Goal: Transaction & Acquisition: Purchase product/service

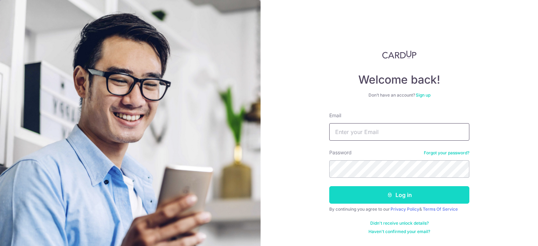
type input "[EMAIL_ADDRESS][DOMAIN_NAME]"
click at [379, 194] on button "Log in" at bounding box center [399, 195] width 140 height 18
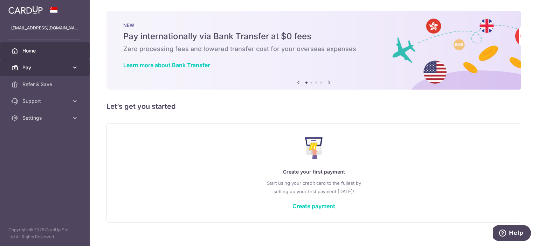
click at [66, 69] on span "Pay" at bounding box center [45, 67] width 46 height 7
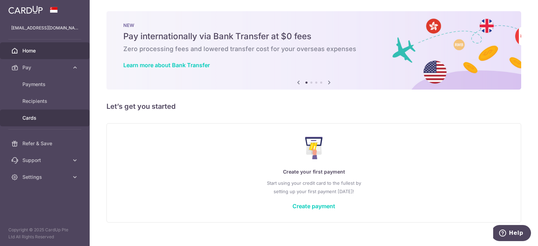
click at [37, 119] on span "Cards" at bounding box center [45, 118] width 46 height 7
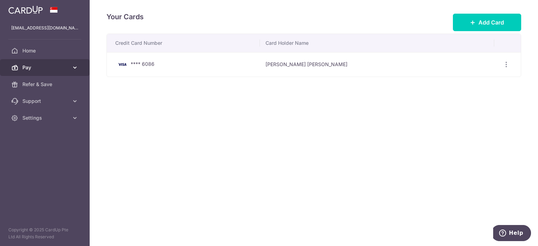
click at [36, 68] on span "Pay" at bounding box center [45, 67] width 46 height 7
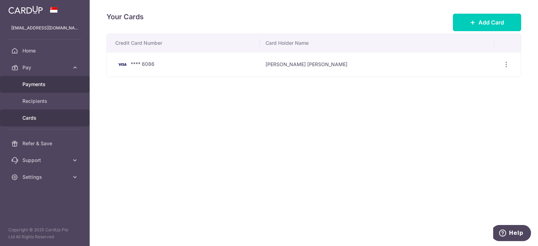
click at [36, 83] on span "Payments" at bounding box center [45, 84] width 46 height 7
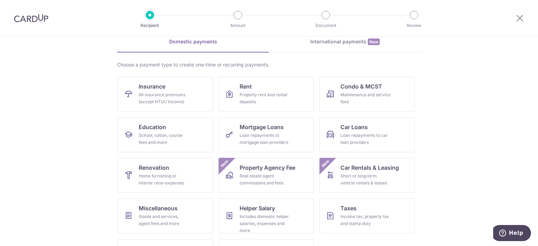
scroll to position [67, 0]
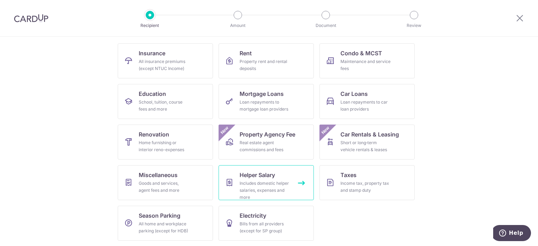
click at [243, 184] on div "Includes domestic helper salaries, expenses and more" at bounding box center [265, 190] width 50 height 21
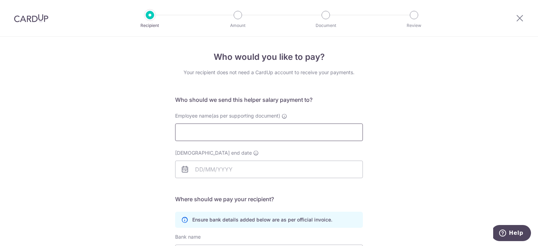
click at [223, 134] on input "Employee name(as per supporting document)" at bounding box center [269, 133] width 188 height 18
type input "Ruby Quintana Arnaez"
click at [249, 169] on input "Employment contract end date" at bounding box center [269, 170] width 188 height 18
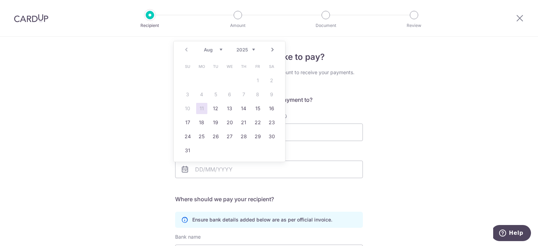
click at [529, 76] on div "Who would you like to pay? Your recipient does not need a CardUp account to rec…" at bounding box center [269, 204] width 538 height 334
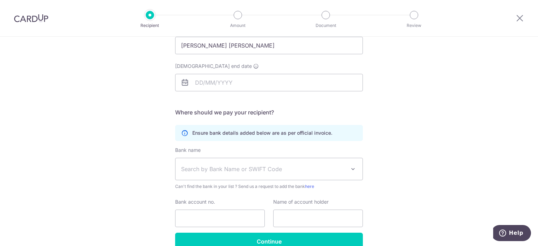
scroll to position [91, 0]
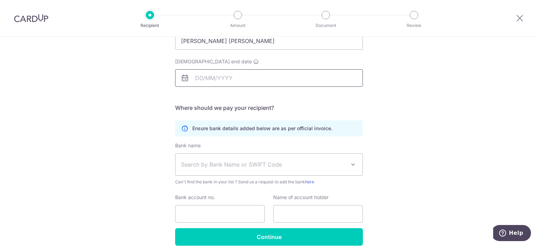
click at [229, 81] on input "Employment contract end date" at bounding box center [269, 78] width 188 height 18
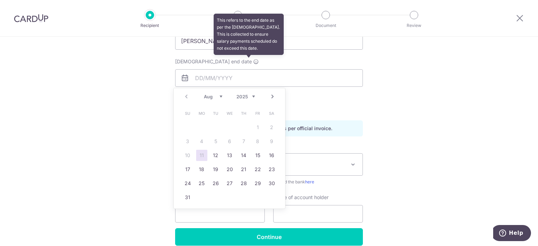
click at [253, 63] on icon at bounding box center [256, 62] width 6 height 6
click at [249, 69] on input "Employment contract end date This refers to the end date as per the employment …" at bounding box center [269, 78] width 188 height 18
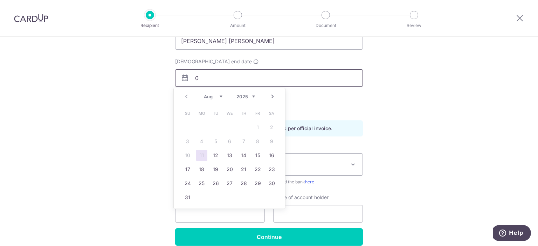
type input "01"
click at [240, 77] on input "01" at bounding box center [269, 78] width 188 height 18
type input "01/07/2026"
click at [230, 129] on link "1" at bounding box center [229, 127] width 11 height 11
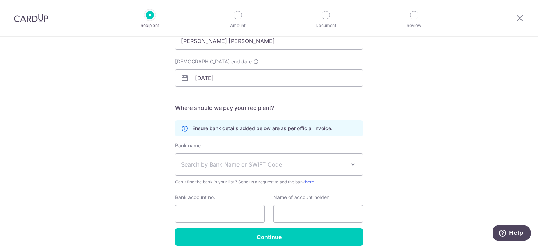
click at [227, 165] on span "Search by Bank Name or SWIFT Code" at bounding box center [263, 164] width 165 height 8
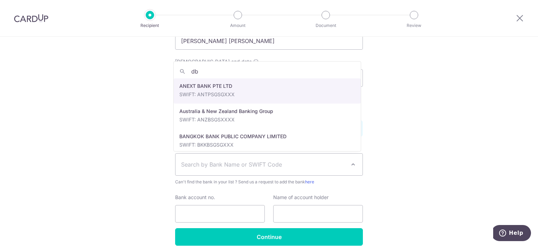
type input "dbs"
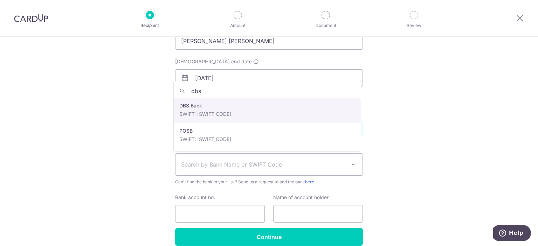
select select "6"
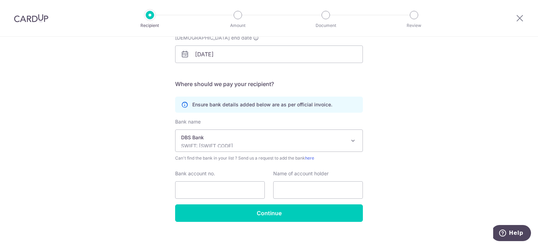
scroll to position [123, 0]
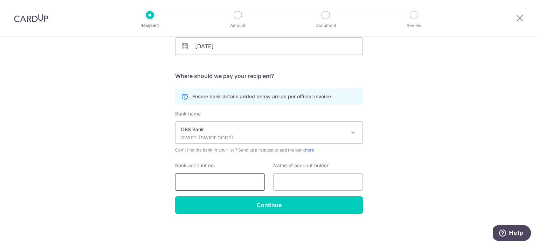
click at [203, 183] on input "Bank account no." at bounding box center [220, 182] width 90 height 18
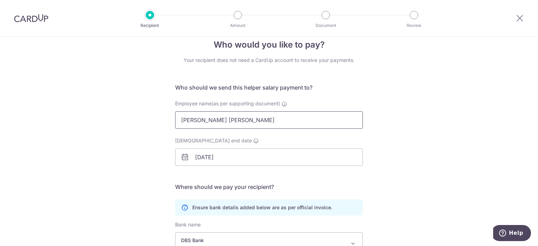
click at [206, 120] on input "Ruby Quintana Arnaez" at bounding box center [269, 120] width 188 height 18
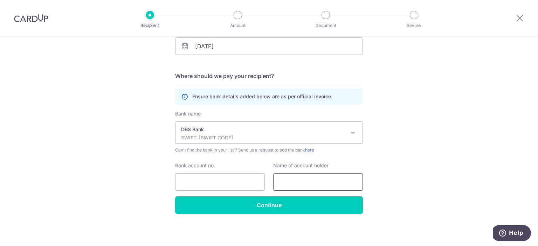
click at [300, 188] on input "text" at bounding box center [318, 182] width 90 height 18
paste input "Ruby Quintana Arnaez"
type input "Ruby Quintana Arnaez"
click at [181, 178] on input "Bank account no." at bounding box center [220, 182] width 90 height 18
click at [232, 184] on input "Bank account no." at bounding box center [220, 182] width 90 height 18
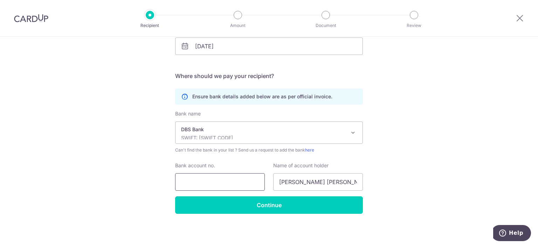
click at [210, 184] on input "Bank account no." at bounding box center [220, 182] width 90 height 18
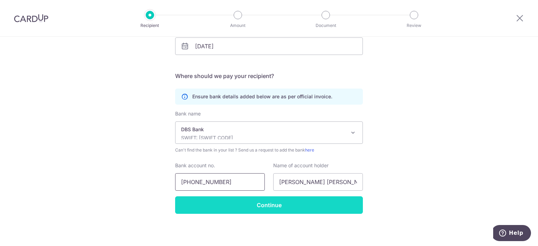
type input "454-07840-3"
click at [285, 207] on input "Continue" at bounding box center [269, 206] width 188 height 18
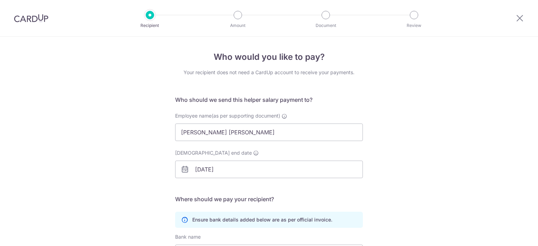
scroll to position [140, 0]
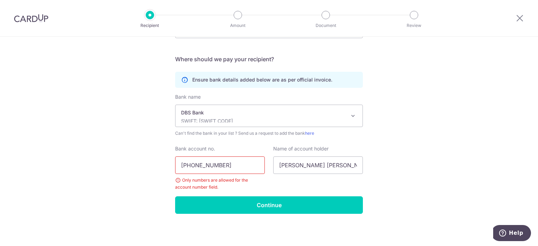
click at [193, 165] on input "[PHONE_NUMBER]" at bounding box center [220, 166] width 90 height 18
click at [210, 164] on input "45407840-3" at bounding box center [220, 166] width 90 height 18
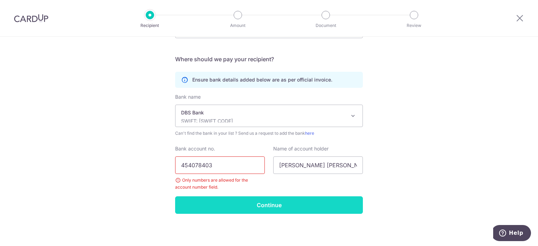
type input "454078403"
click at [218, 196] on div "Bank name UBS AG ANEXT BANK PTE LTD Australia & New Zealand Banking Group BANGK…" at bounding box center [269, 145] width 188 height 103
click at [222, 204] on input "Continue" at bounding box center [269, 206] width 188 height 18
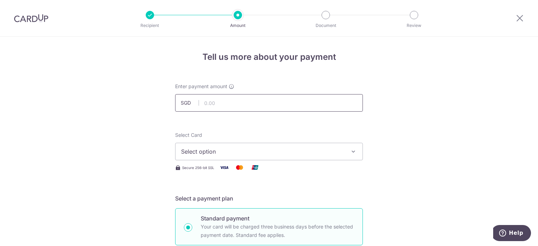
click at [300, 101] on input "text" at bounding box center [269, 103] width 188 height 18
type input "800.00"
click at [292, 150] on span "Select option" at bounding box center [262, 152] width 163 height 8
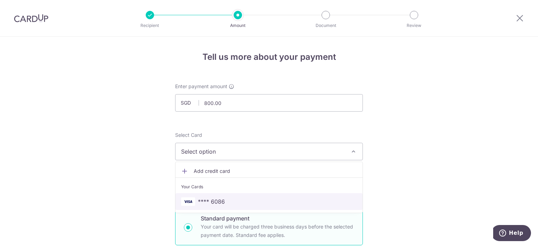
click at [285, 203] on span "**** 6086" at bounding box center [269, 202] width 176 height 8
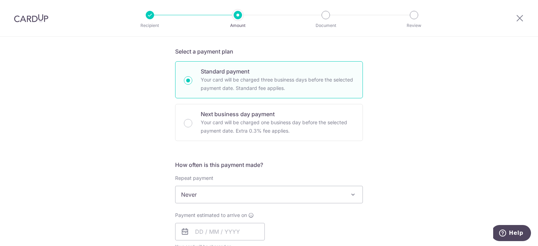
scroll to position [153, 0]
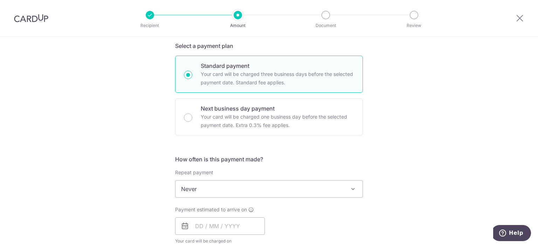
click at [299, 197] on span "Never" at bounding box center [269, 189] width 187 height 17
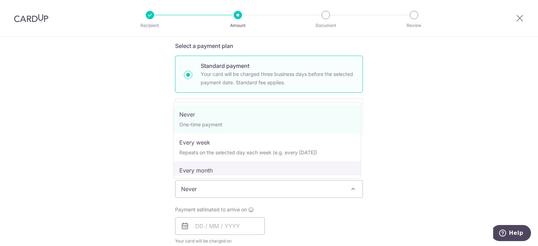
select select "3"
type input "01/07/2026"
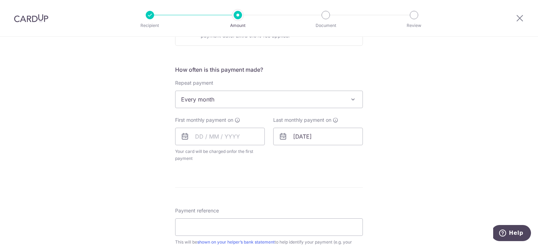
scroll to position [241, 0]
click at [214, 140] on input "text" at bounding box center [220, 139] width 90 height 18
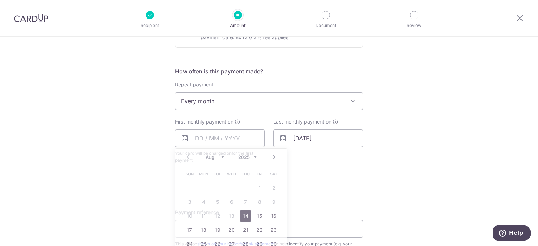
click at [398, 145] on div "Tell us more about your payment Enter payment amount SGD 800.00 800.00 Recipien…" at bounding box center [269, 116] width 538 height 641
click at [252, 146] on input "text" at bounding box center [220, 139] width 90 height 18
click at [273, 155] on link "Next" at bounding box center [274, 157] width 8 height 8
click at [198, 190] on link "1" at bounding box center [203, 188] width 11 height 11
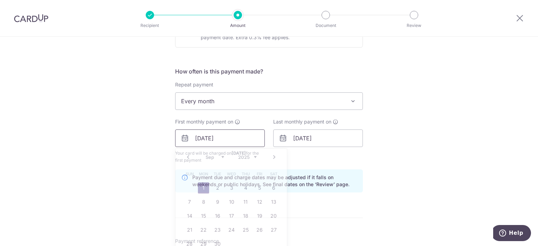
click at [242, 134] on input "01/09/2025" at bounding box center [220, 139] width 90 height 18
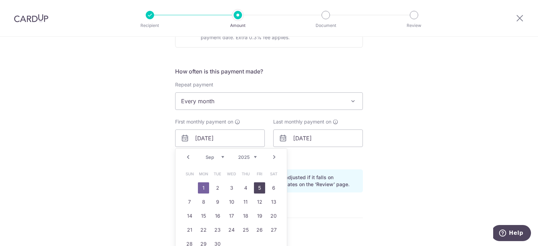
click at [255, 186] on link "5" at bounding box center [259, 188] width 11 height 11
type input "05/09/2025"
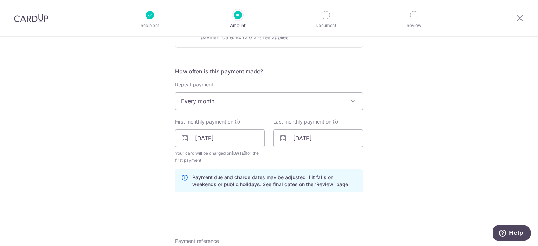
click at [149, 159] on div "Tell us more about your payment Enter payment amount SGD 800.00 800.00 Recipien…" at bounding box center [269, 131] width 538 height 670
click at [295, 136] on input "01/07/2026" at bounding box center [318, 139] width 90 height 18
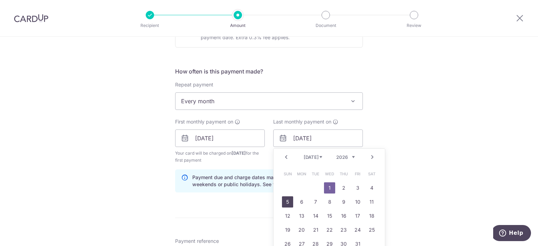
click at [287, 199] on link "5" at bounding box center [287, 202] width 11 height 11
type input "05/07/2026"
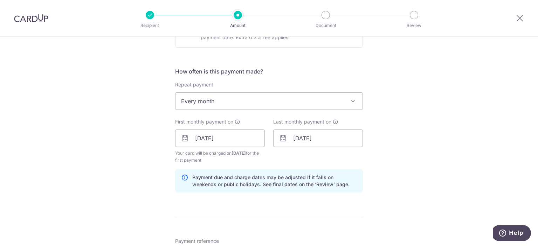
click at [383, 159] on div "Tell us more about your payment Enter payment amount SGD 800.00 800.00 Recipien…" at bounding box center [269, 131] width 538 height 670
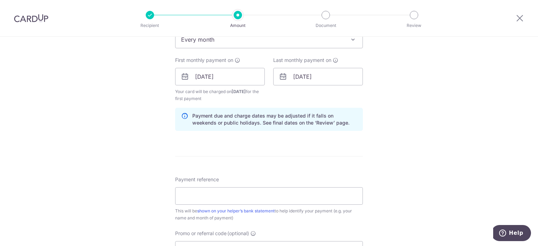
scroll to position [369, 0]
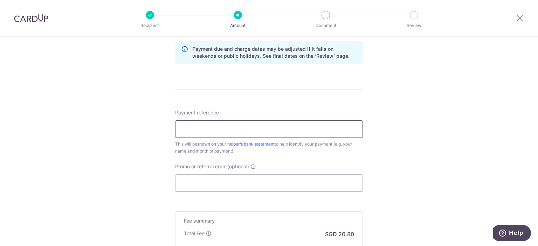
click at [291, 134] on input "Payment reference" at bounding box center [269, 130] width 188 height 18
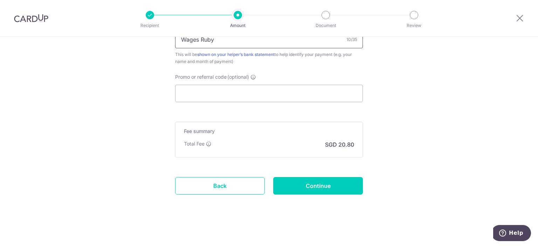
scroll to position [458, 0]
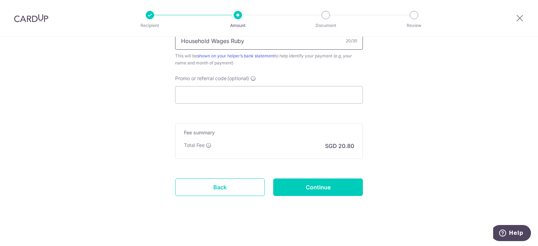
click at [218, 40] on input "Household Wages Ruby" at bounding box center [269, 41] width 188 height 18
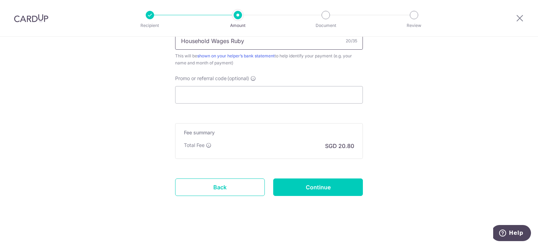
click at [218, 40] on input "Household Wages Ruby" at bounding box center [269, 41] width 188 height 18
type input "Household Ruby"
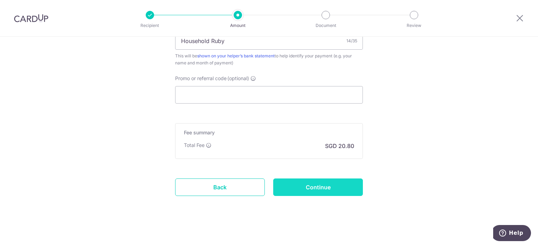
click at [297, 184] on input "Continue" at bounding box center [318, 188] width 90 height 18
type input "Create Schedule"
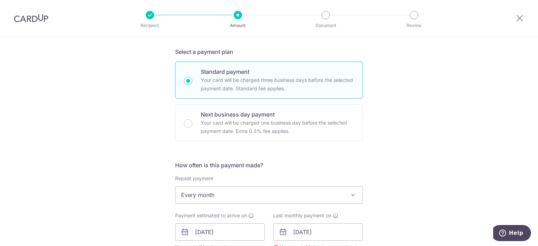
scroll to position [191, 0]
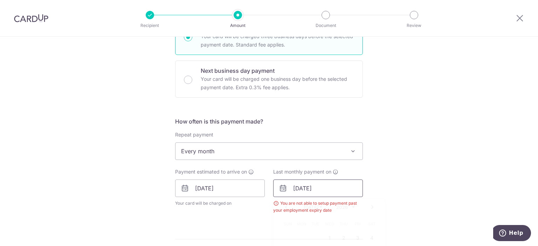
click at [300, 186] on input "[DATE]" at bounding box center [318, 189] width 90 height 18
click at [324, 238] on link "1" at bounding box center [329, 238] width 11 height 11
type input "[DATE]"
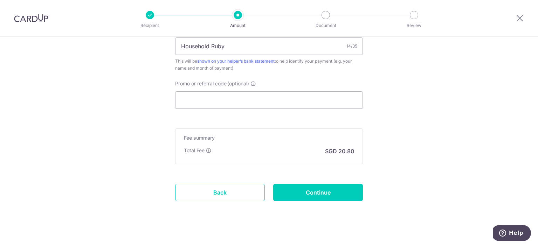
scroll to position [456, 0]
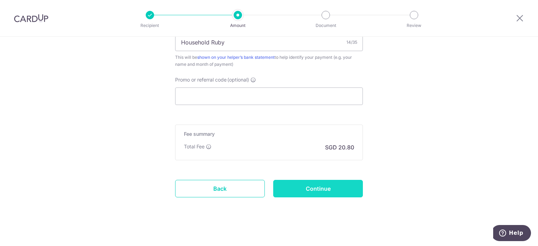
click at [349, 192] on input "Continue" at bounding box center [318, 189] width 90 height 18
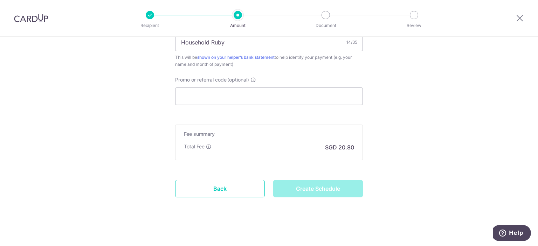
type input "Create Schedule"
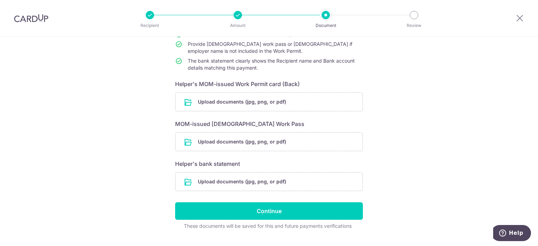
scroll to position [91, 0]
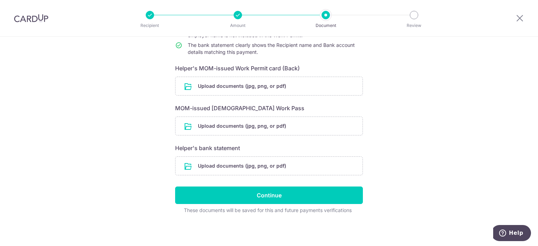
click at [532, 142] on div "Help us verify your payment Your supporting documents will enable us to approve…" at bounding box center [269, 96] width 538 height 301
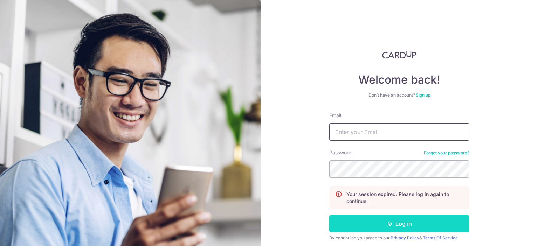
type input "[EMAIL_ADDRESS][DOMAIN_NAME]"
click at [373, 218] on button "Log in" at bounding box center [399, 224] width 140 height 18
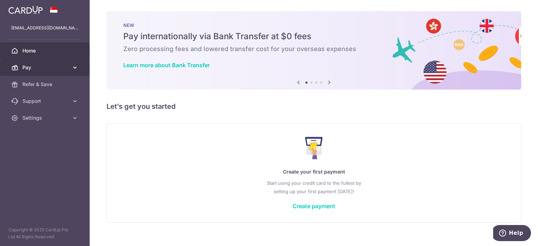
click at [73, 62] on link "Pay" at bounding box center [45, 67] width 90 height 17
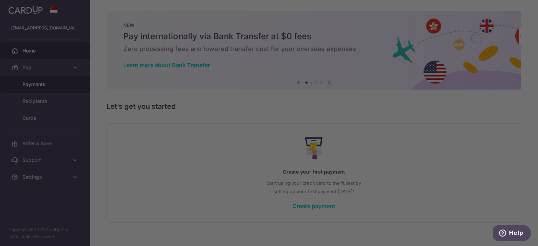
click at [44, 87] on div at bounding box center [271, 124] width 543 height 249
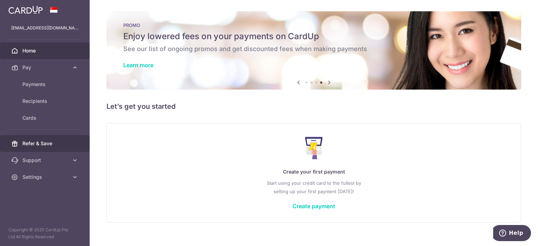
click at [46, 144] on span "Refer & Save" at bounding box center [45, 143] width 46 height 7
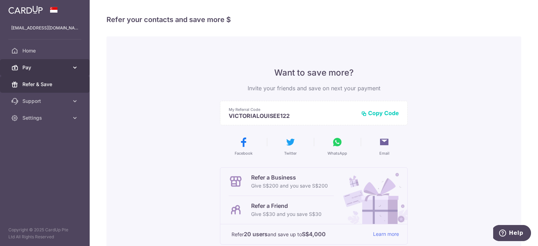
click at [53, 72] on link "Pay" at bounding box center [45, 67] width 90 height 17
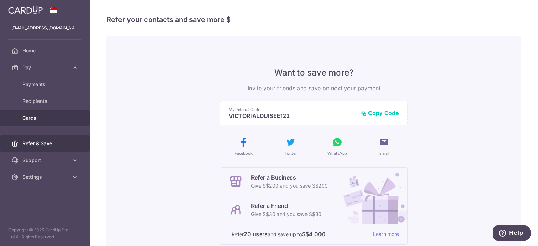
click at [39, 117] on span "Cards" at bounding box center [45, 118] width 46 height 7
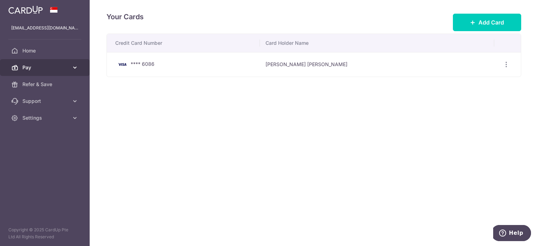
click at [40, 70] on span "Pay" at bounding box center [45, 67] width 46 height 7
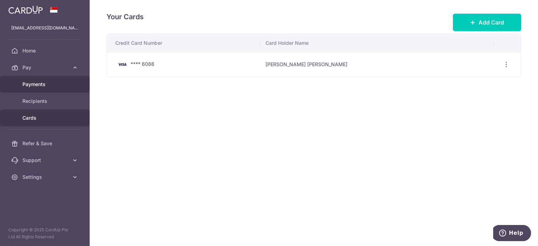
click at [36, 91] on link "Payments" at bounding box center [45, 84] width 90 height 17
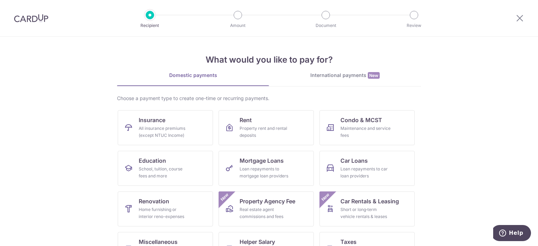
scroll to position [67, 0]
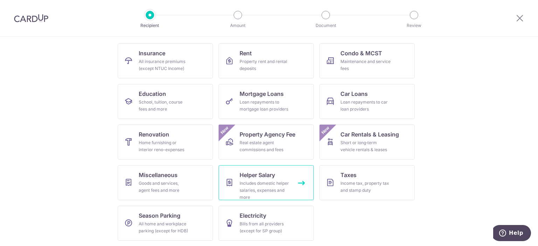
click at [301, 182] on link "Helper Salary Includes domestic helper salaries, expenses and more" at bounding box center [266, 182] width 95 height 35
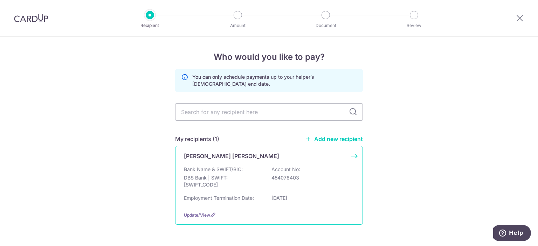
click at [214, 162] on div "[PERSON_NAME] [PERSON_NAME] Bank Name & SWIFT/BIC: DBS Bank | SWIFT: [SWIFT_COD…" at bounding box center [269, 185] width 188 height 79
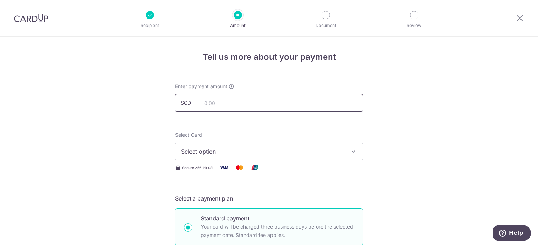
click at [231, 105] on input "text" at bounding box center [269, 103] width 188 height 18
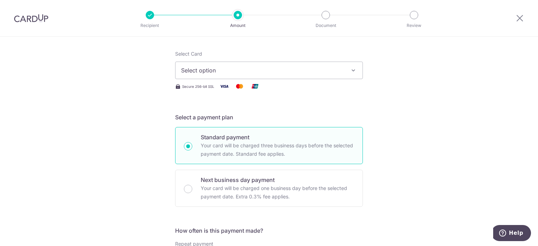
scroll to position [80, 0]
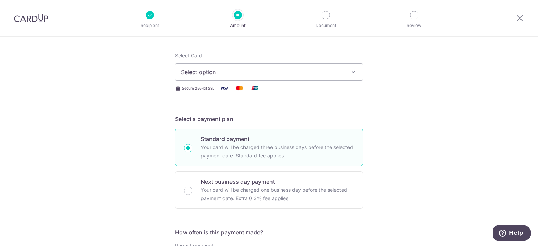
type input "800.00"
click at [335, 71] on span "Select option" at bounding box center [262, 72] width 163 height 8
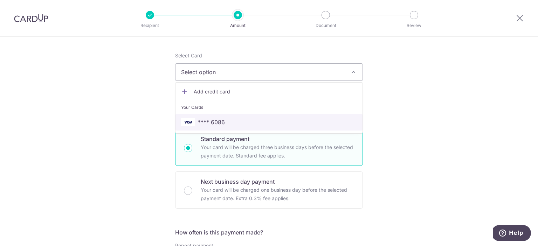
click at [268, 114] on link "**** 6086" at bounding box center [269, 122] width 187 height 17
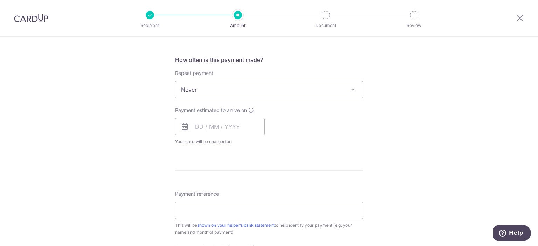
scroll to position [255, 0]
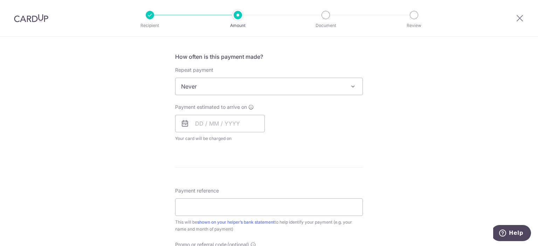
click at [248, 84] on span "Never" at bounding box center [269, 86] width 187 height 17
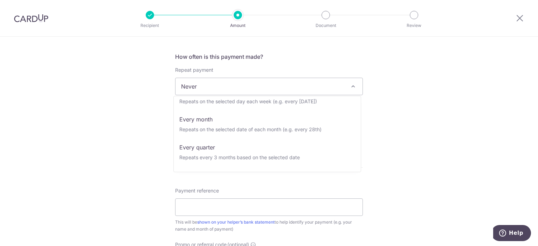
scroll to position [57, 0]
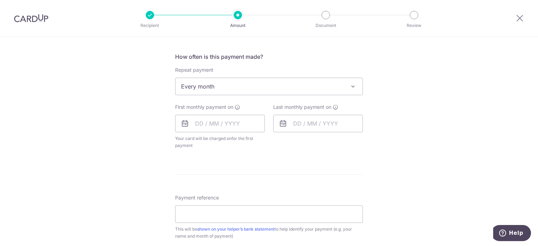
select select "3"
type input "01/07/2026"
click at [197, 122] on input "text" at bounding box center [220, 124] width 90 height 18
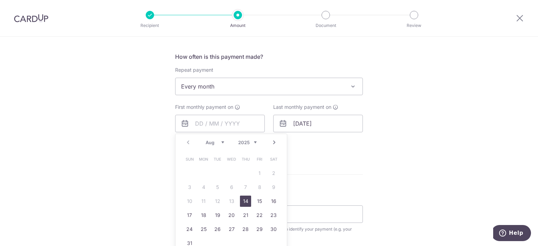
click at [380, 118] on div "Tell us more about your payment Enter payment amount SGD 800.00 800.00 Select C…" at bounding box center [269, 101] width 538 height 641
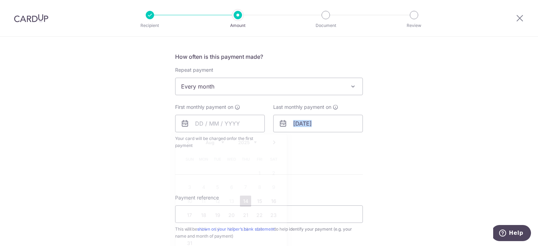
click at [380, 118] on div "Tell us more about your payment Enter payment amount SGD 800.00 800.00 Select C…" at bounding box center [269, 101] width 538 height 641
click at [220, 126] on input "text" at bounding box center [220, 124] width 90 height 18
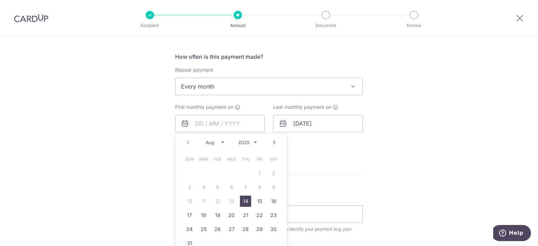
click at [271, 139] on link "Next" at bounding box center [274, 142] width 8 height 8
click at [256, 171] on link "5" at bounding box center [259, 173] width 11 height 11
type input "05/09/2025"
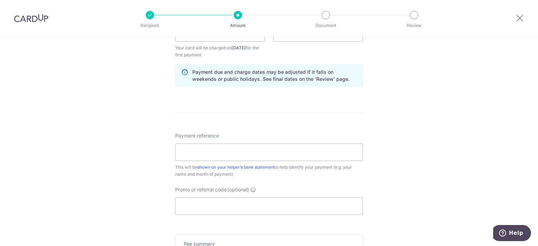
scroll to position [352, 0]
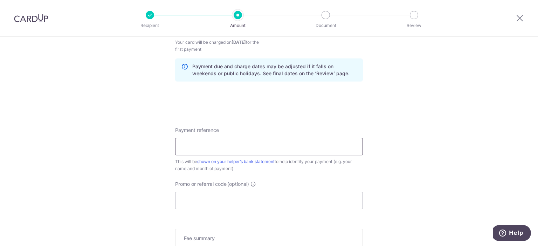
click at [343, 146] on input "Payment reference" at bounding box center [269, 147] width 188 height 18
type input "Household Ruby"
click at [252, 192] on input "Promo or referral code (optional)" at bounding box center [269, 201] width 188 height 18
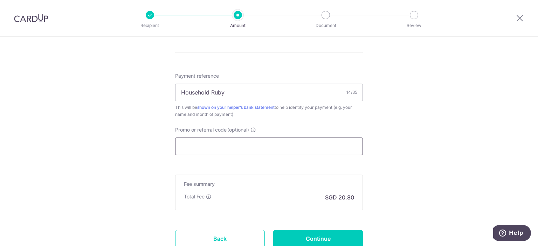
scroll to position [398, 0]
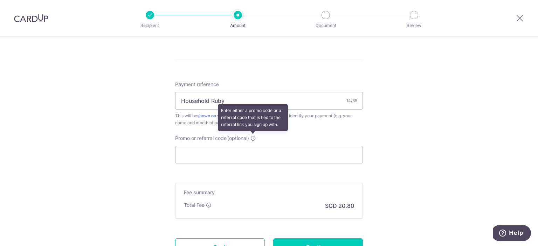
click at [254, 137] on icon at bounding box center [254, 139] width 6 height 6
click at [254, 146] on input "Promo or referral code (optional) Enter either a promo code or a referral code …" at bounding box center [269, 155] width 188 height 18
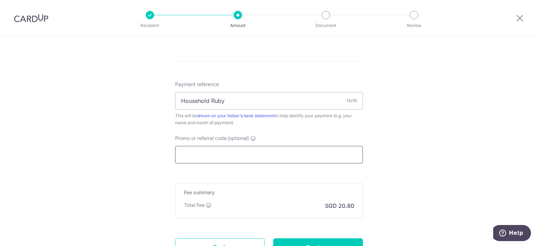
paste input "REC185"
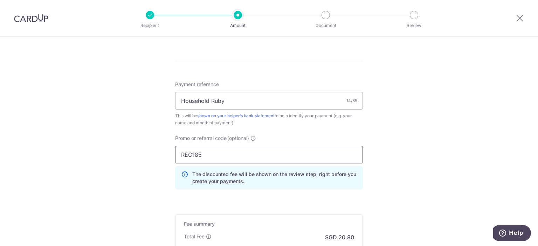
type input "REC185"
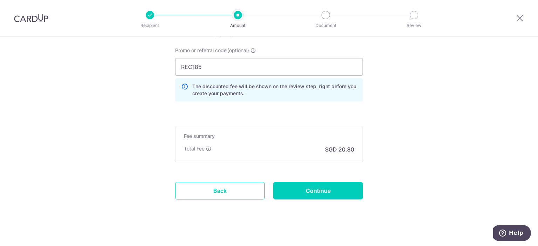
scroll to position [489, 0]
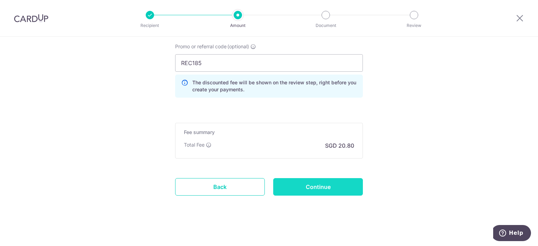
click at [307, 187] on input "Continue" at bounding box center [318, 187] width 90 height 18
type input "Create Schedule"
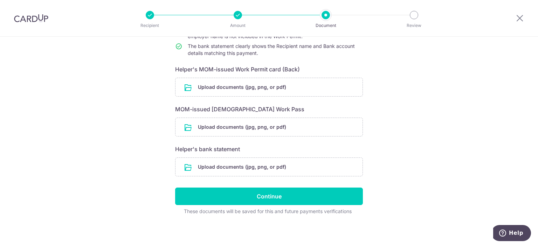
scroll to position [88, 0]
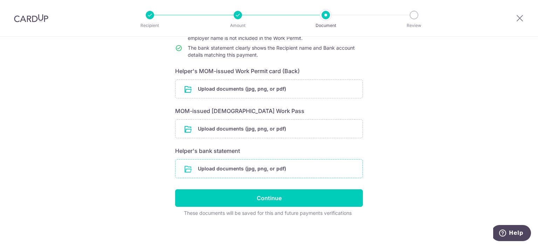
click at [261, 162] on input "file" at bounding box center [269, 169] width 187 height 18
click at [218, 171] on input "file" at bounding box center [269, 169] width 187 height 18
